Goal: Transaction & Acquisition: Book appointment/travel/reservation

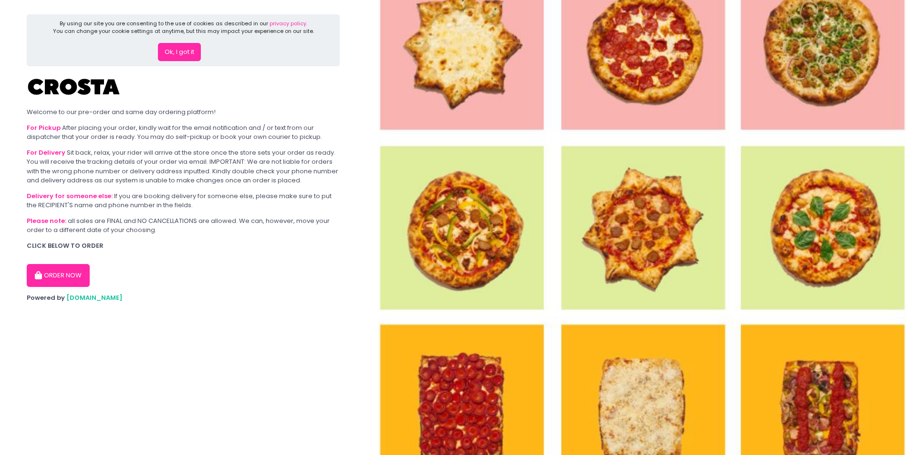
click at [73, 274] on button "ORDER NOW" at bounding box center [58, 275] width 63 height 23
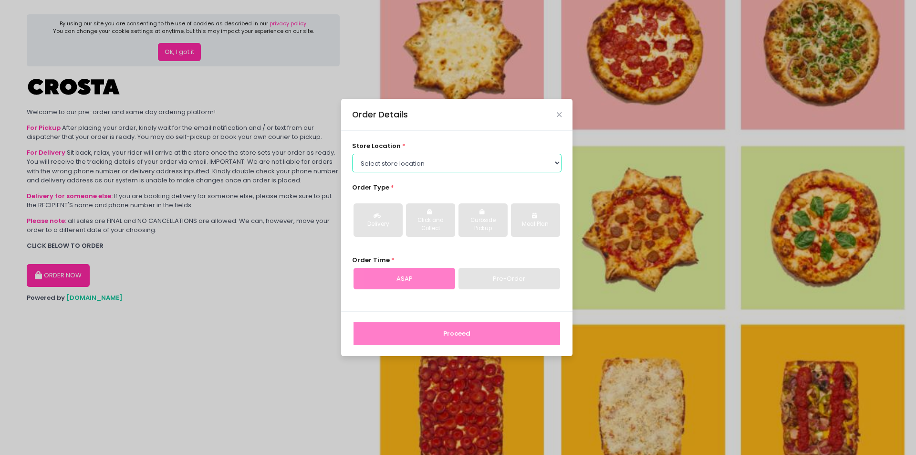
click at [399, 160] on select "Select store location [PERSON_NAME] Pizza - [PERSON_NAME] Pizza - [GEOGRAPHIC_D…" at bounding box center [457, 163] width 210 height 18
select select "5fabb2e53664a8677beaeb89"
click at [352, 154] on select "Select store location [PERSON_NAME] Pizza - [PERSON_NAME] Pizza - [GEOGRAPHIC_D…" at bounding box center [457, 163] width 210 height 18
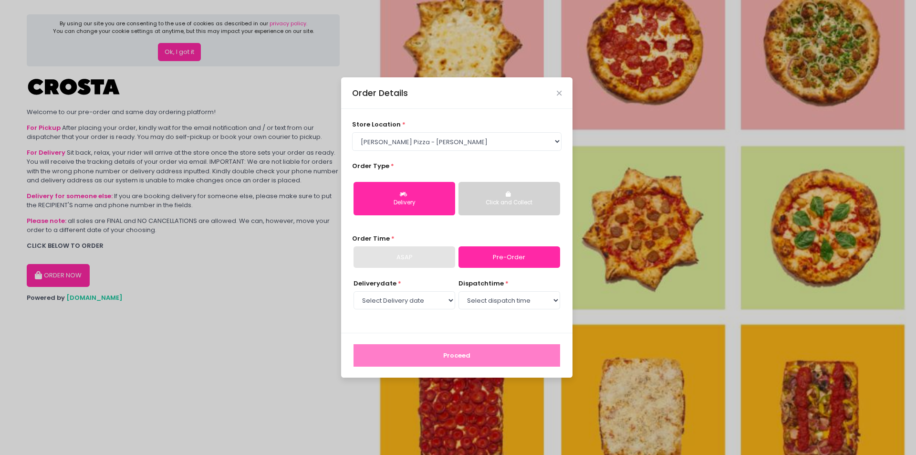
click at [414, 261] on div "ASAP" at bounding box center [405, 257] width 102 height 22
click at [447, 301] on select "Select Delivery date [DATE] [DATE] [DATE]" at bounding box center [405, 300] width 102 height 18
select select "[DATE]"
click at [354, 291] on select "Select Delivery date [DATE] [DATE] [DATE]" at bounding box center [405, 300] width 102 height 18
click at [504, 301] on select "Select dispatch time 12:00 PM - 12:30 PM 12:30 PM - 01:00 PM 01:00 PM - 01:30 P…" at bounding box center [510, 300] width 102 height 18
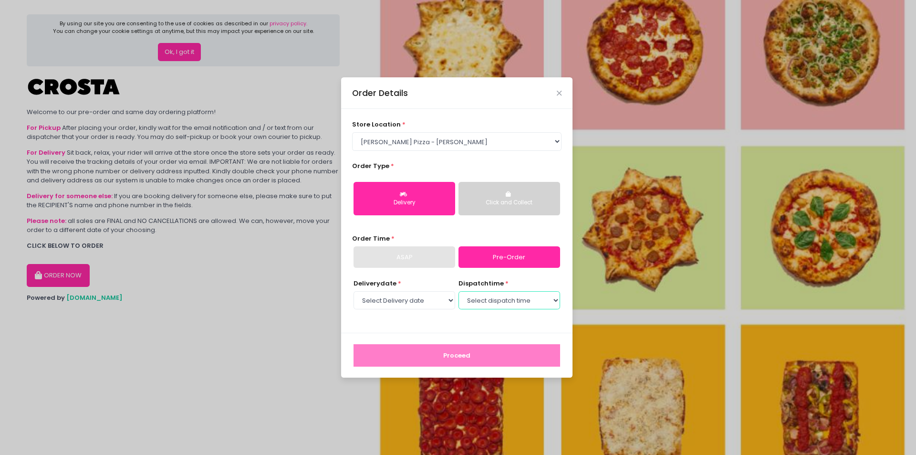
select select "12:00"
click at [459, 291] on select "Select dispatch time 12:00 PM - 12:30 PM 12:30 PM - 01:00 PM 01:00 PM - 01:30 P…" at bounding box center [510, 300] width 102 height 18
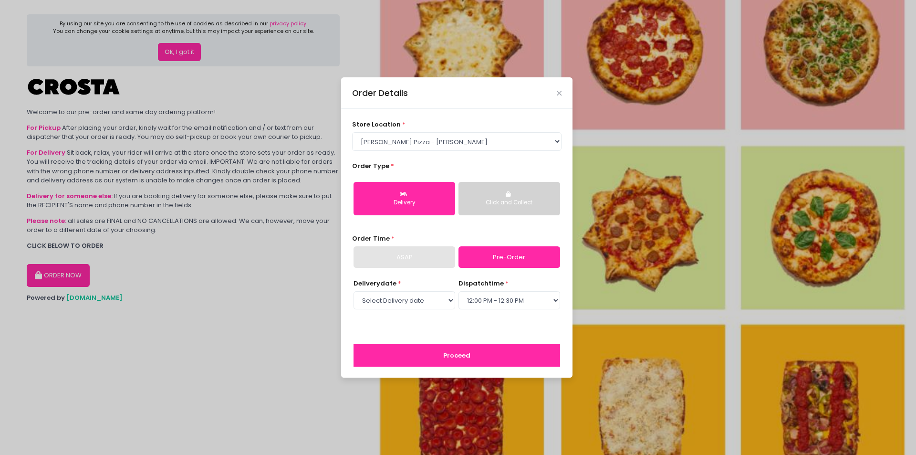
click at [439, 352] on button "Proceed" at bounding box center [457, 355] width 207 height 23
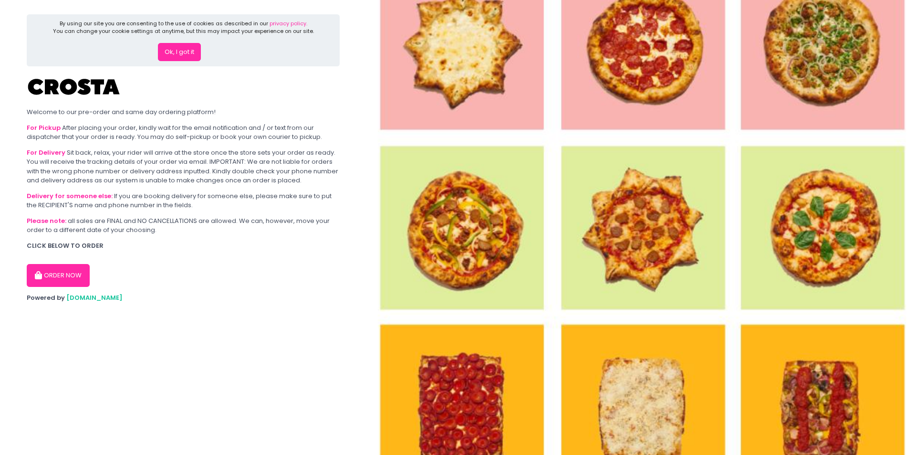
click at [66, 276] on button "ORDER NOW" at bounding box center [58, 275] width 63 height 23
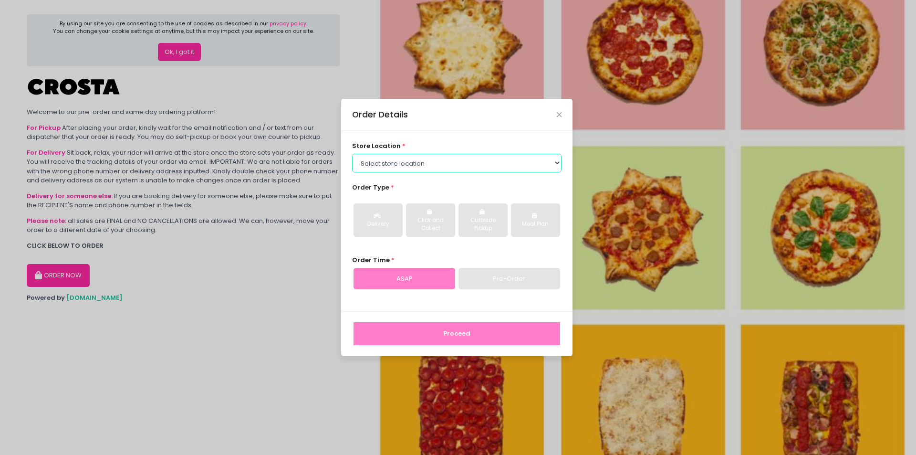
click at [381, 164] on select "Select store location [PERSON_NAME] Pizza - [PERSON_NAME] Pizza - [GEOGRAPHIC_D…" at bounding box center [457, 163] width 210 height 18
select select "5fabb2e53664a8677beaeb89"
click at [352, 154] on select "Select store location [PERSON_NAME] Pizza - [PERSON_NAME] Pizza - [GEOGRAPHIC_D…" at bounding box center [457, 163] width 210 height 18
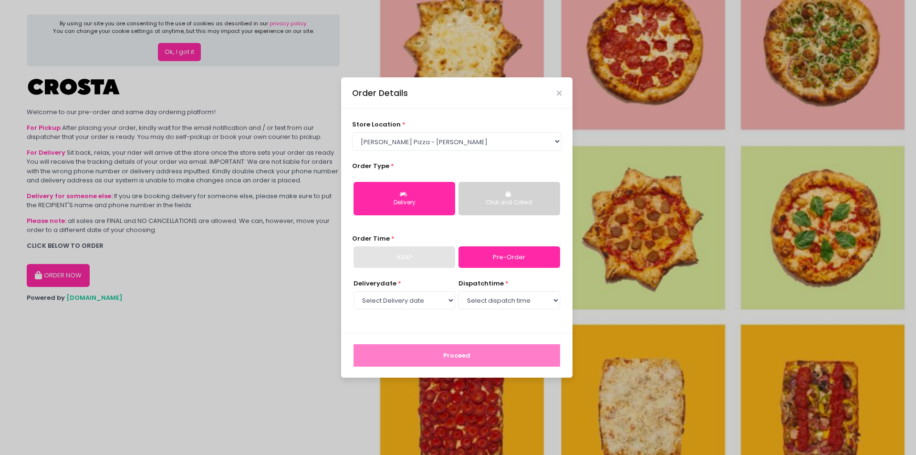
click at [408, 197] on button "Delivery" at bounding box center [405, 198] width 102 height 33
click at [487, 259] on link "Pre-Order" at bounding box center [510, 257] width 102 height 22
click at [431, 299] on select "Select Delivery date [DATE] [DATE] [DATE]" at bounding box center [405, 300] width 102 height 18
select select "[DATE]"
click at [354, 291] on select "Select Delivery date [DATE] [DATE] [DATE]" at bounding box center [405, 300] width 102 height 18
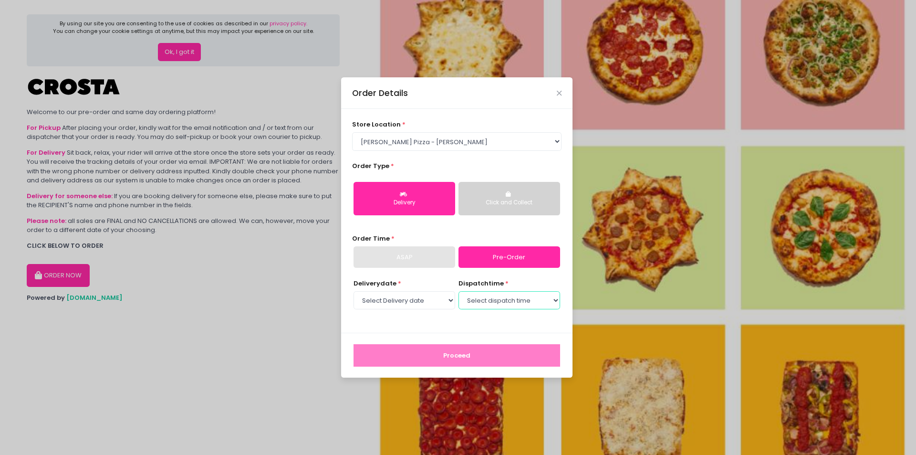
click at [503, 303] on select "Select dispatch time 12:00 PM - 12:30 PM 12:30 PM - 01:00 PM 01:00 PM - 01:30 P…" at bounding box center [510, 300] width 102 height 18
select select "12:00"
click at [459, 291] on select "Select dispatch time 12:00 PM - 12:30 PM 12:30 PM - 01:00 PM 01:00 PM - 01:30 P…" at bounding box center [510, 300] width 102 height 18
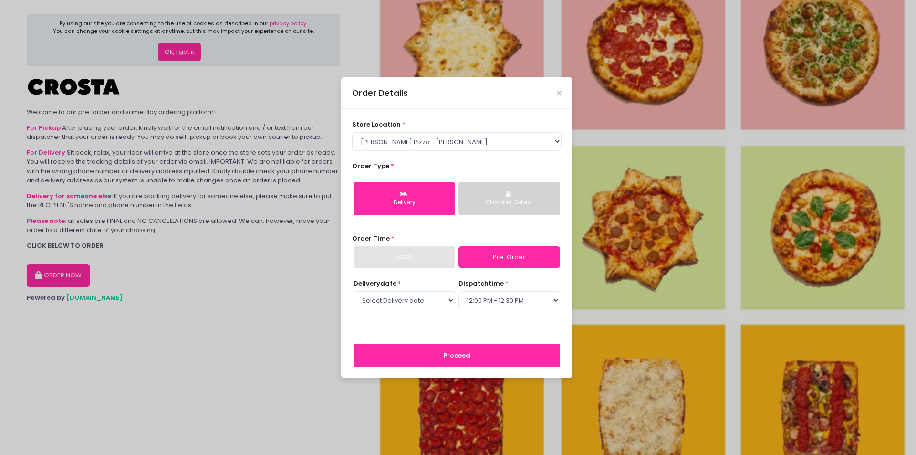
click at [432, 351] on button "Proceed" at bounding box center [457, 355] width 207 height 23
